Goal: Task Accomplishment & Management: Use online tool/utility

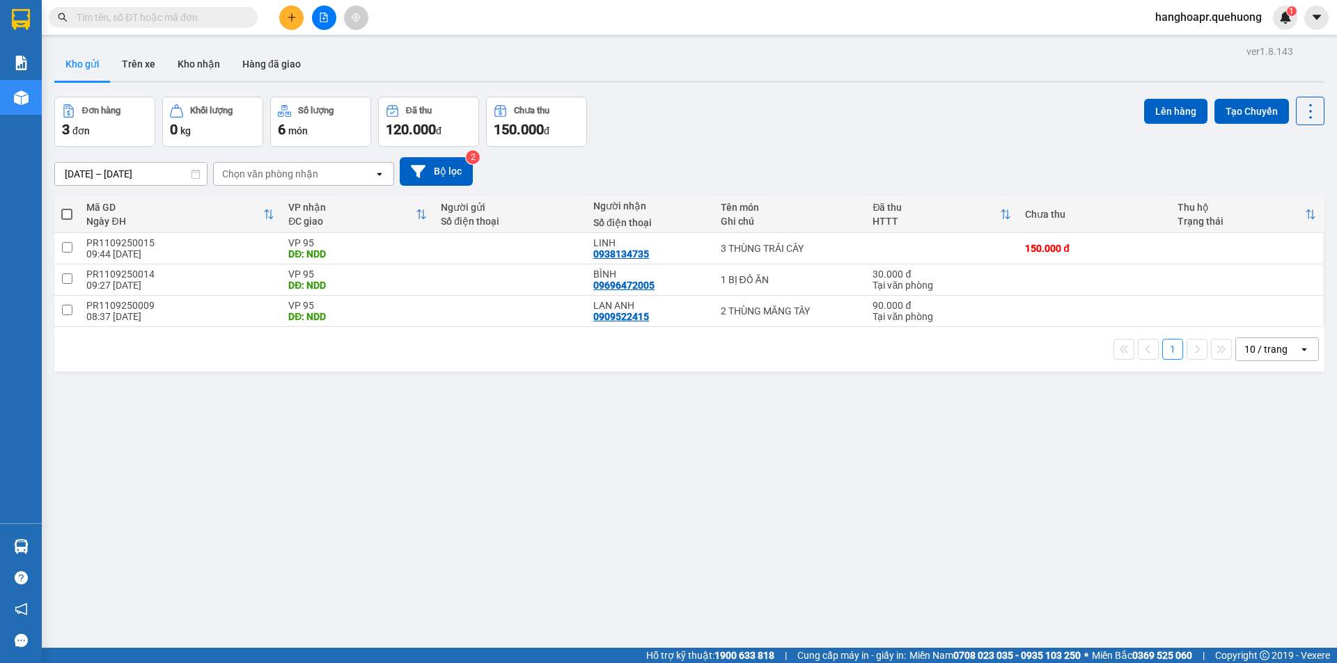
drag, startPoint x: 162, startPoint y: 8, endPoint x: 125, endPoint y: 17, distance: 38.2
paste input "0867561695"
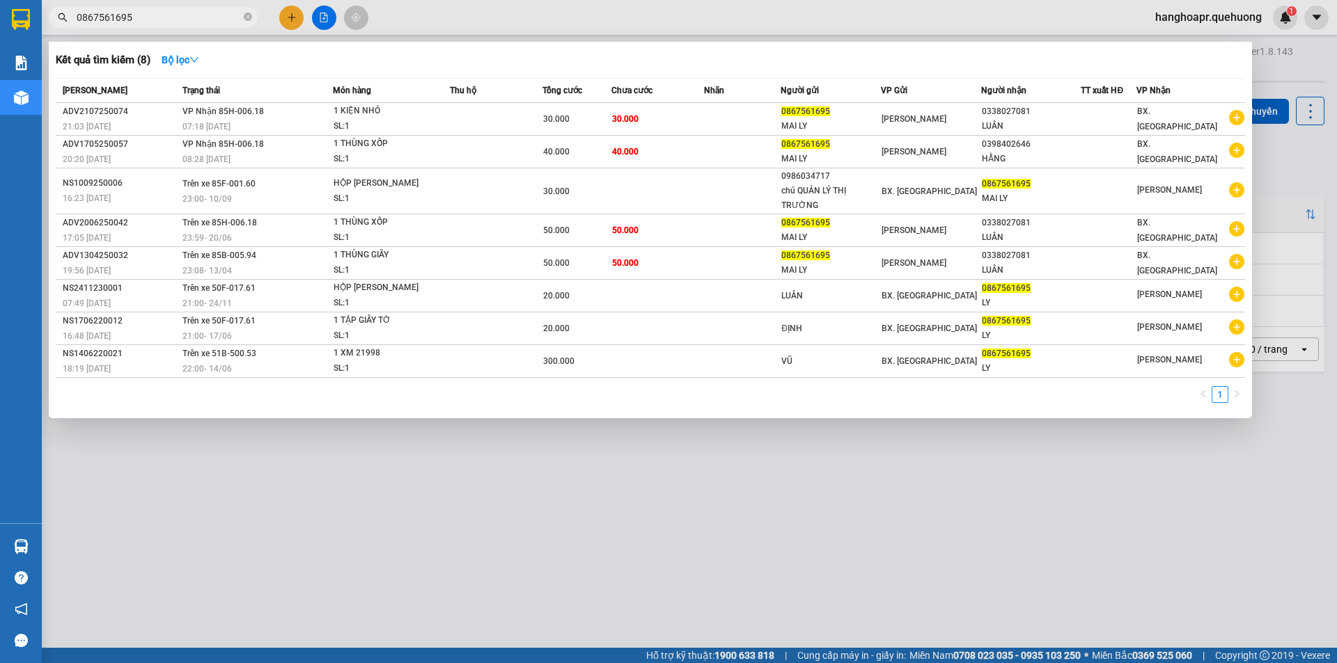
click at [184, 10] on input "0867561695" at bounding box center [159, 17] width 164 height 15
click at [183, 15] on input "0867561695" at bounding box center [159, 17] width 164 height 15
paste input "35398352"
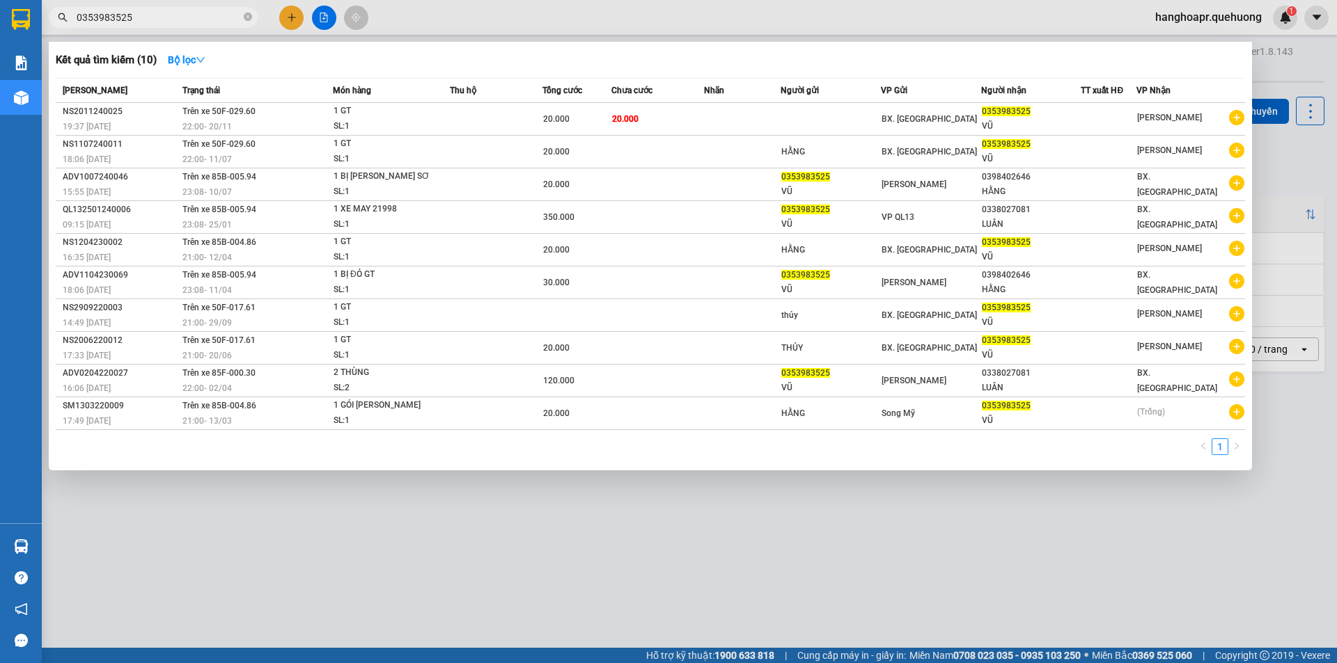
type input "0353983525"
